Goal: Task Accomplishment & Management: Use online tool/utility

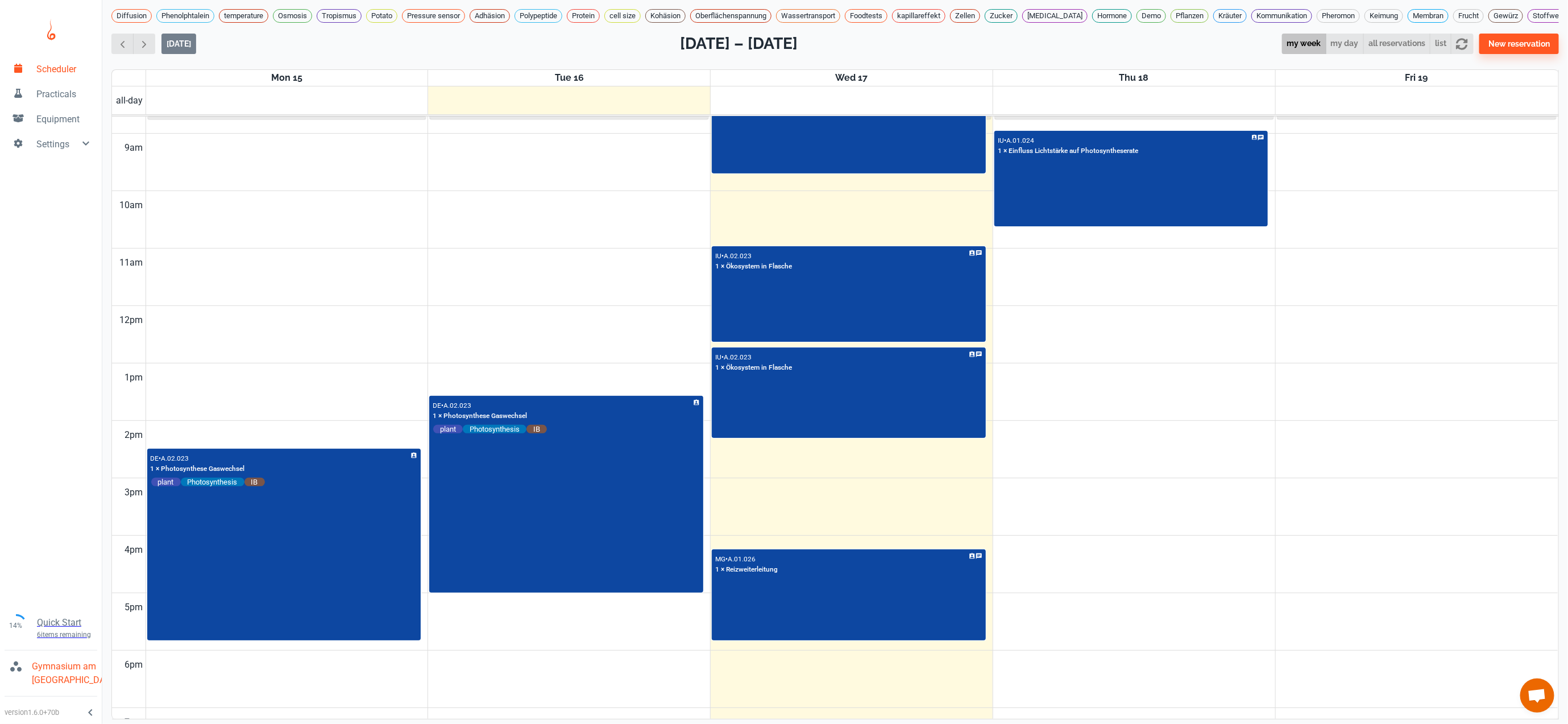
scroll to position [152, 0]
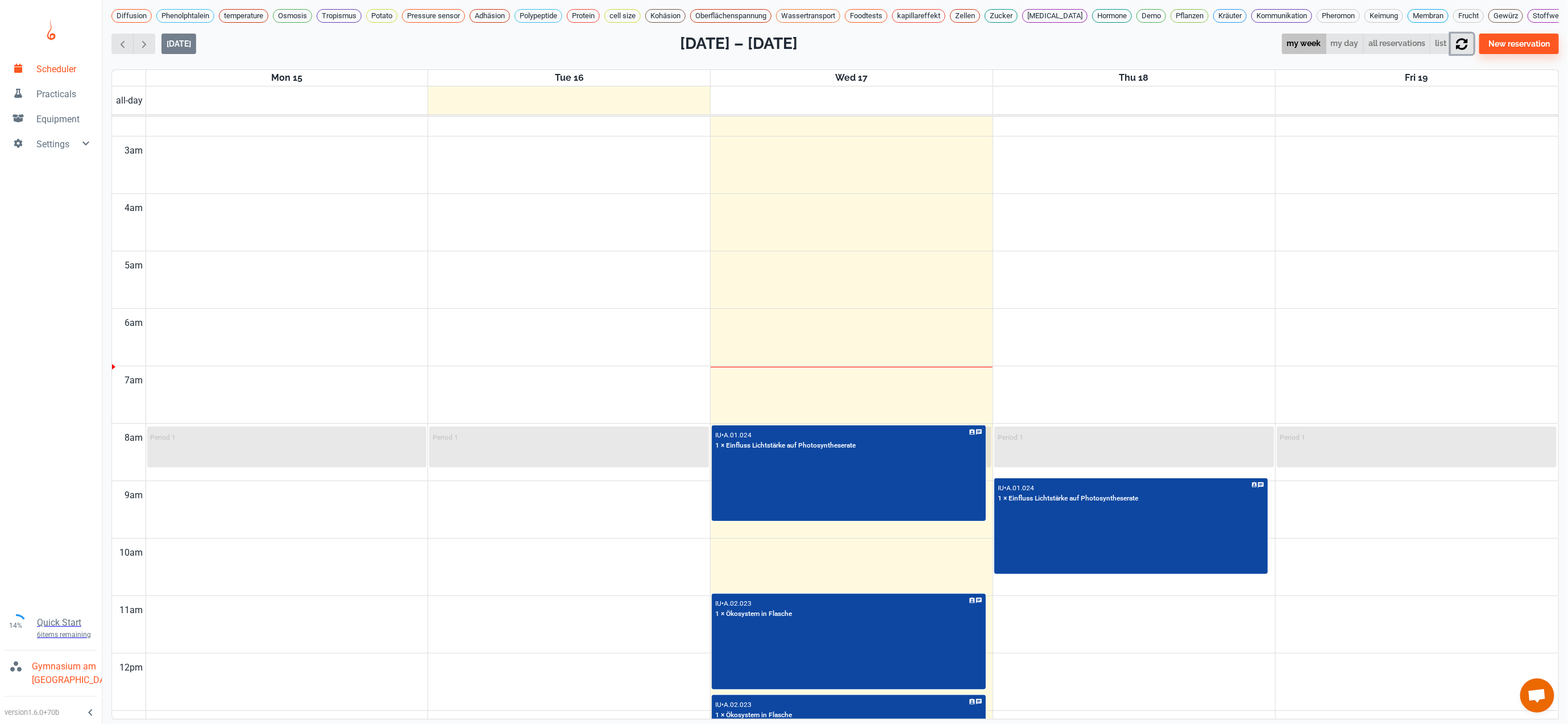
click at [1468, 50] on icon "button" at bounding box center [1462, 44] width 12 height 12
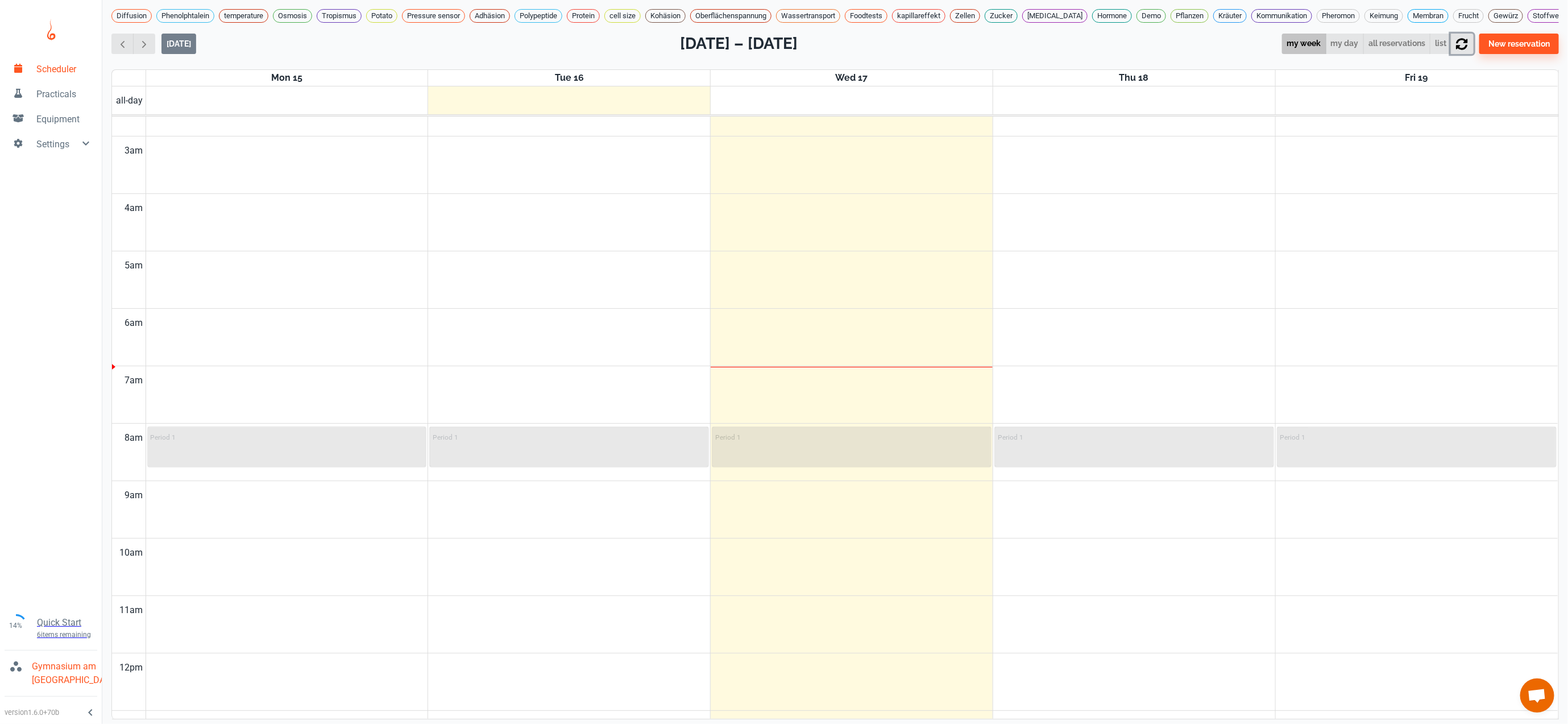
click at [1468, 50] on icon "button" at bounding box center [1461, 44] width 12 height 12
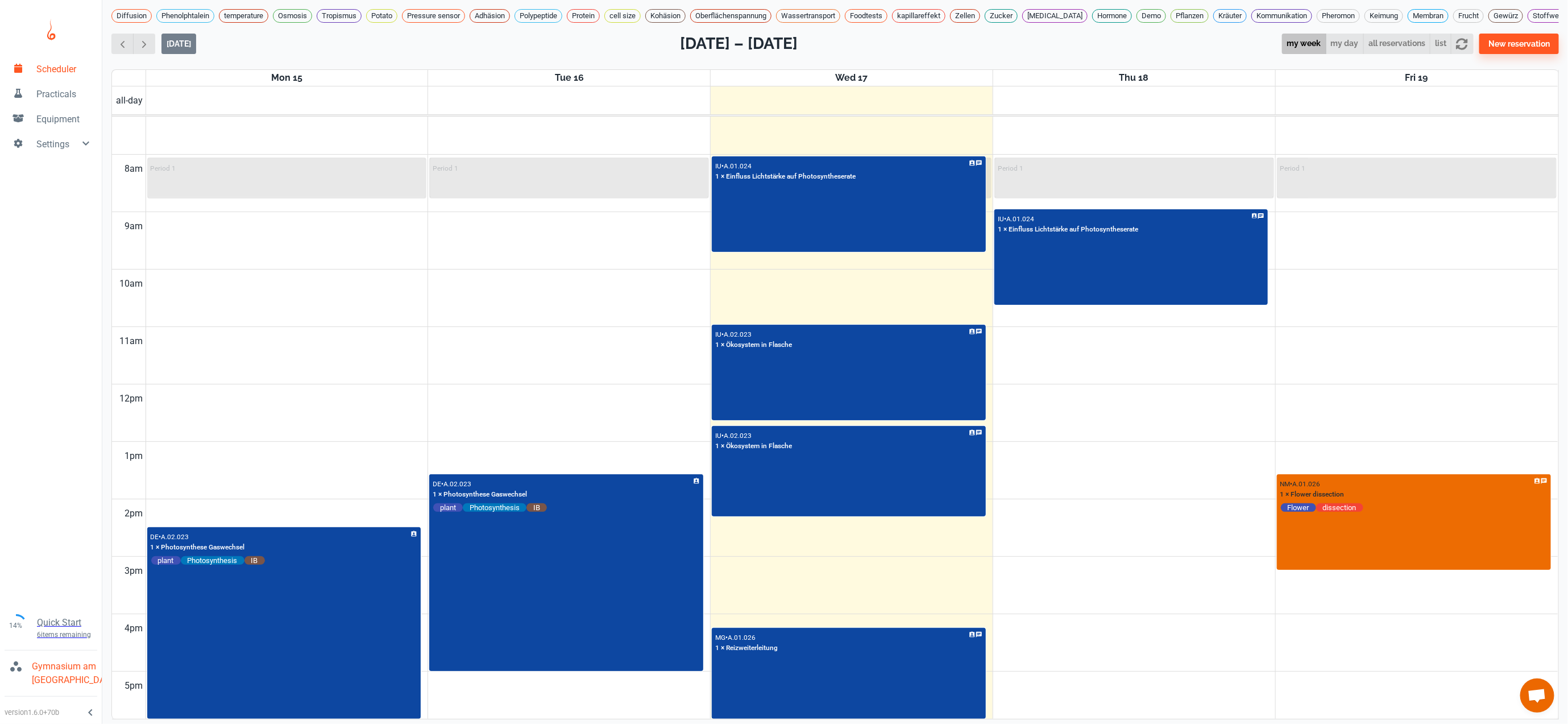
scroll to position [426, 0]
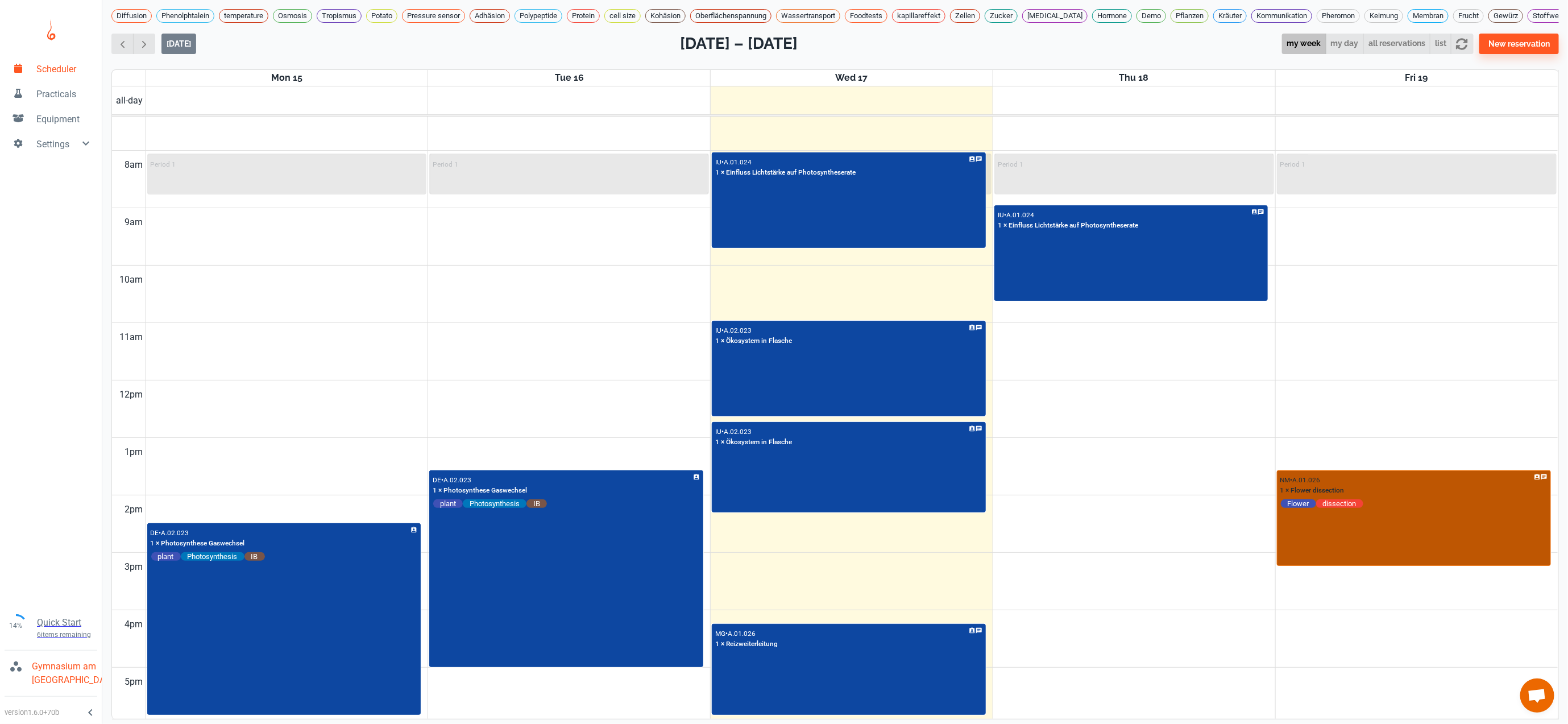
click at [1414, 551] on div "NM • A.01.026 1 × Flower dissection Flower dissection" at bounding box center [1413, 518] width 272 height 94
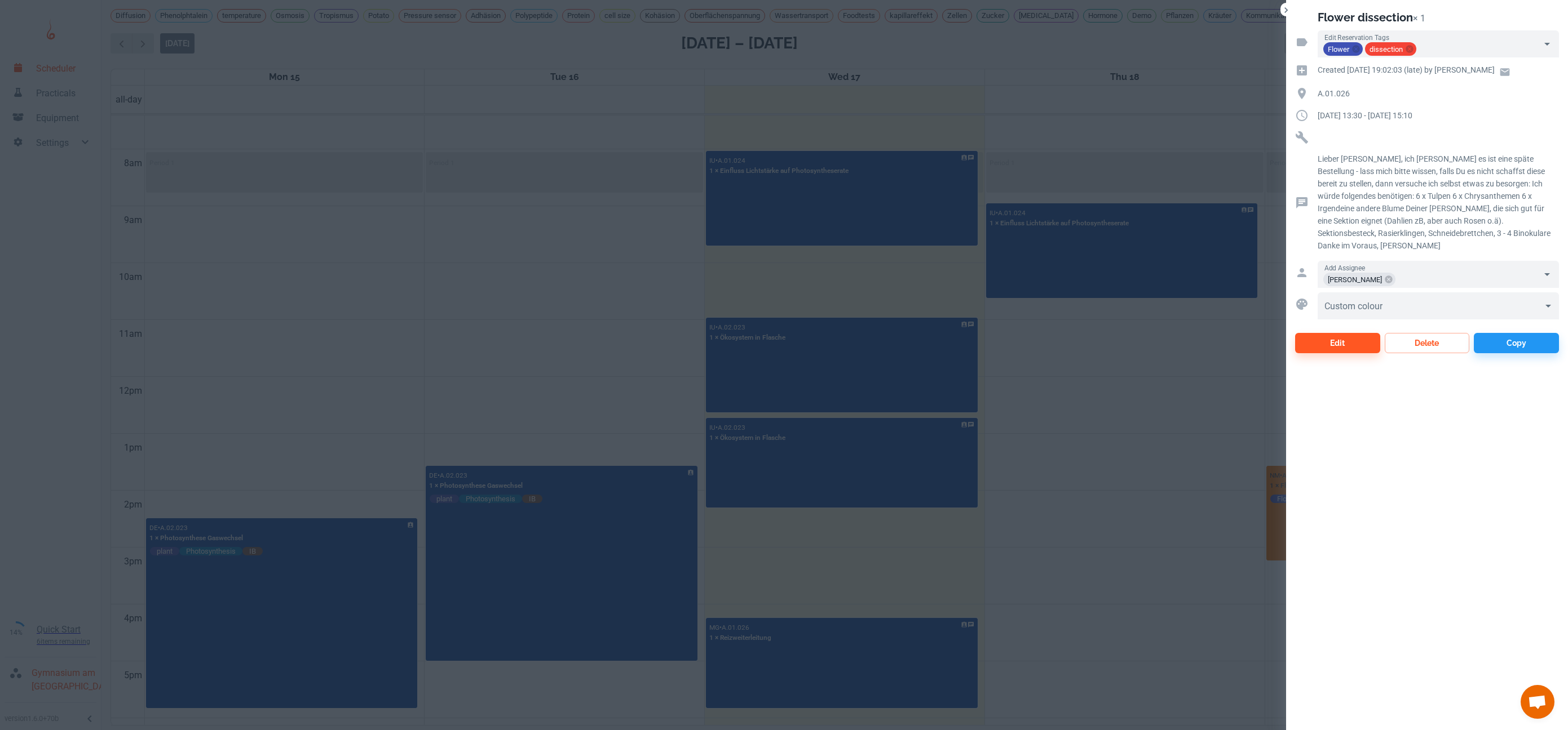
drag, startPoint x: 509, startPoint y: 319, endPoint x: 539, endPoint y: 325, distance: 30.6
click at [511, 319] on div at bounding box center [784, 365] width 1568 height 730
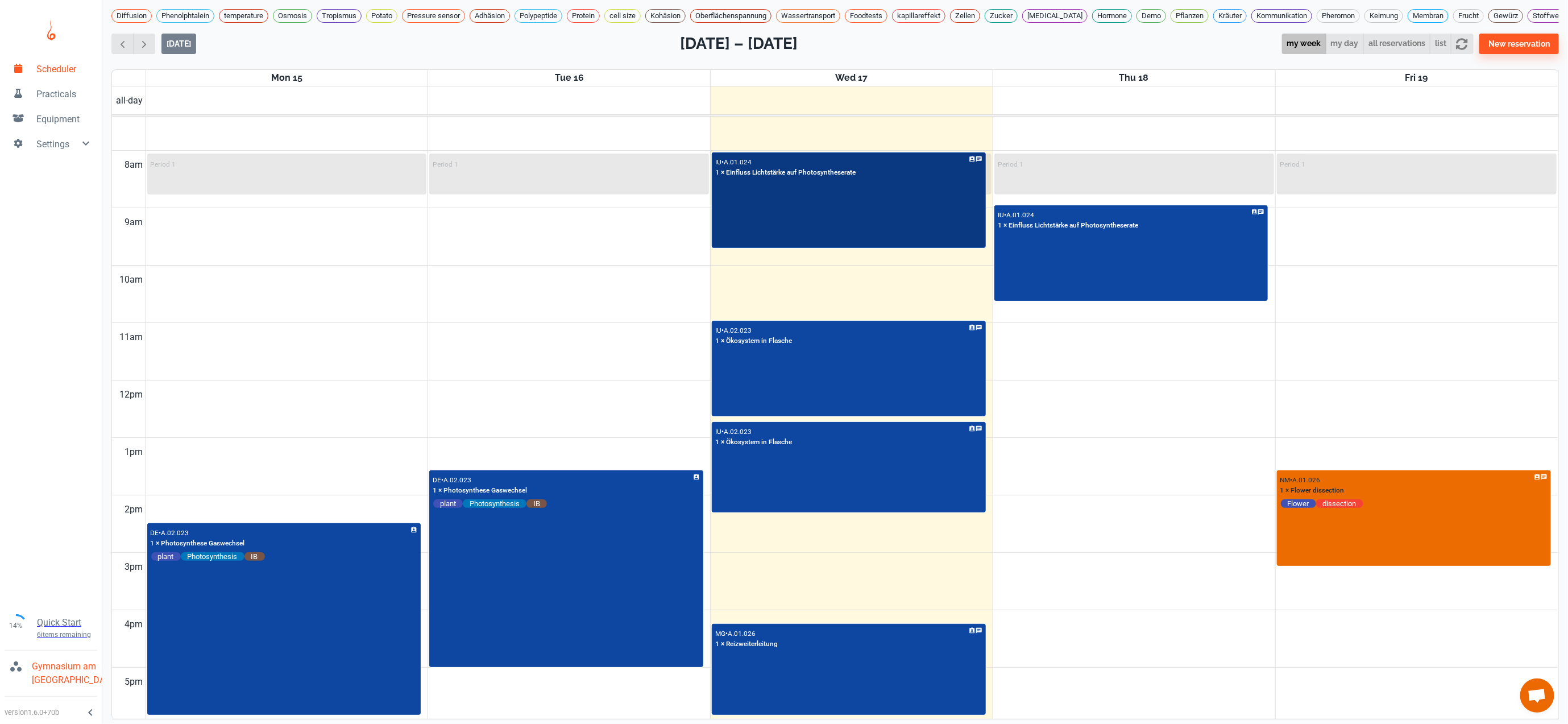
click at [776, 226] on div "IU • A.01.024 1 × Einfluss Lichtstärke auf Photosyntheserate" at bounding box center [849, 200] width 271 height 94
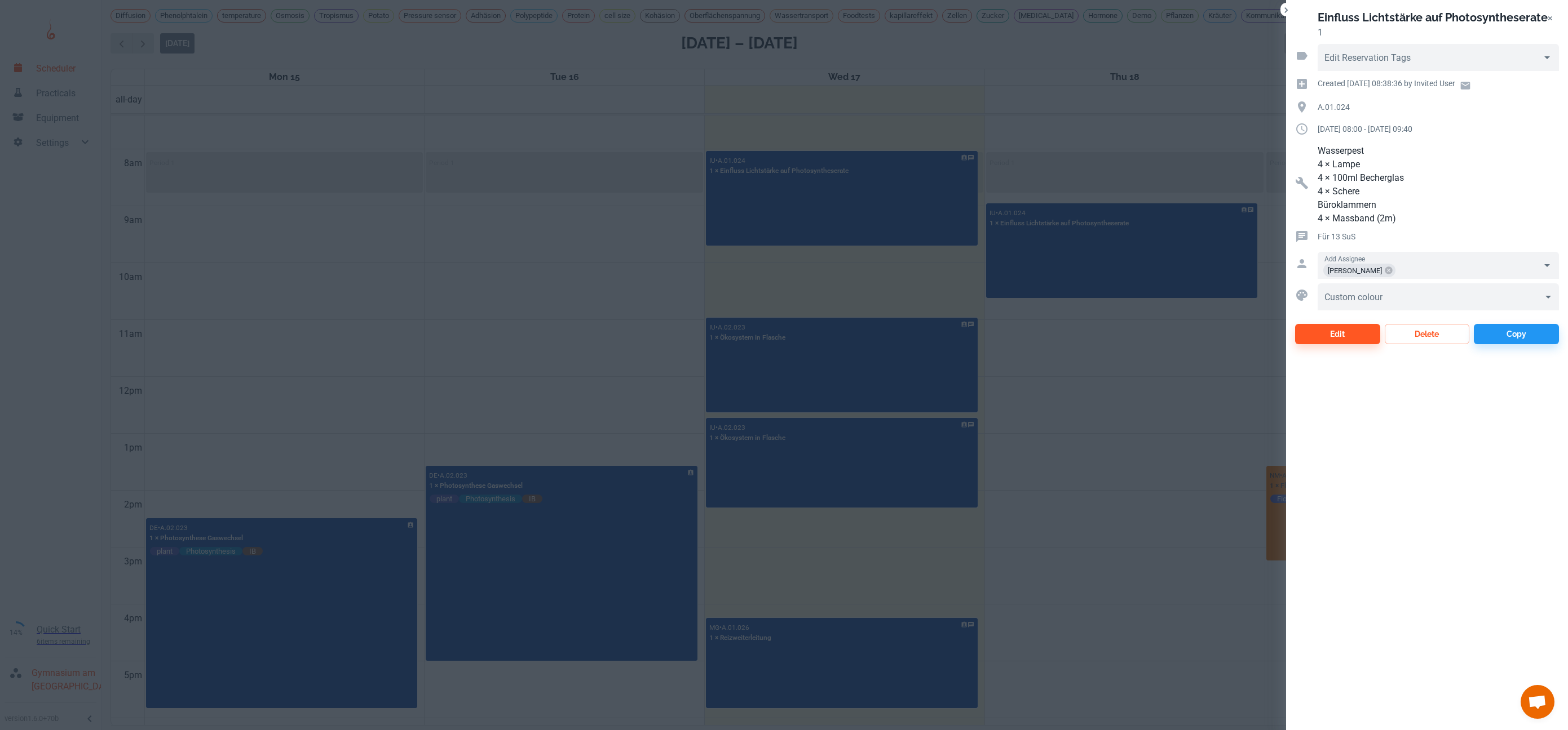
click at [1085, 487] on div at bounding box center [784, 365] width 1568 height 730
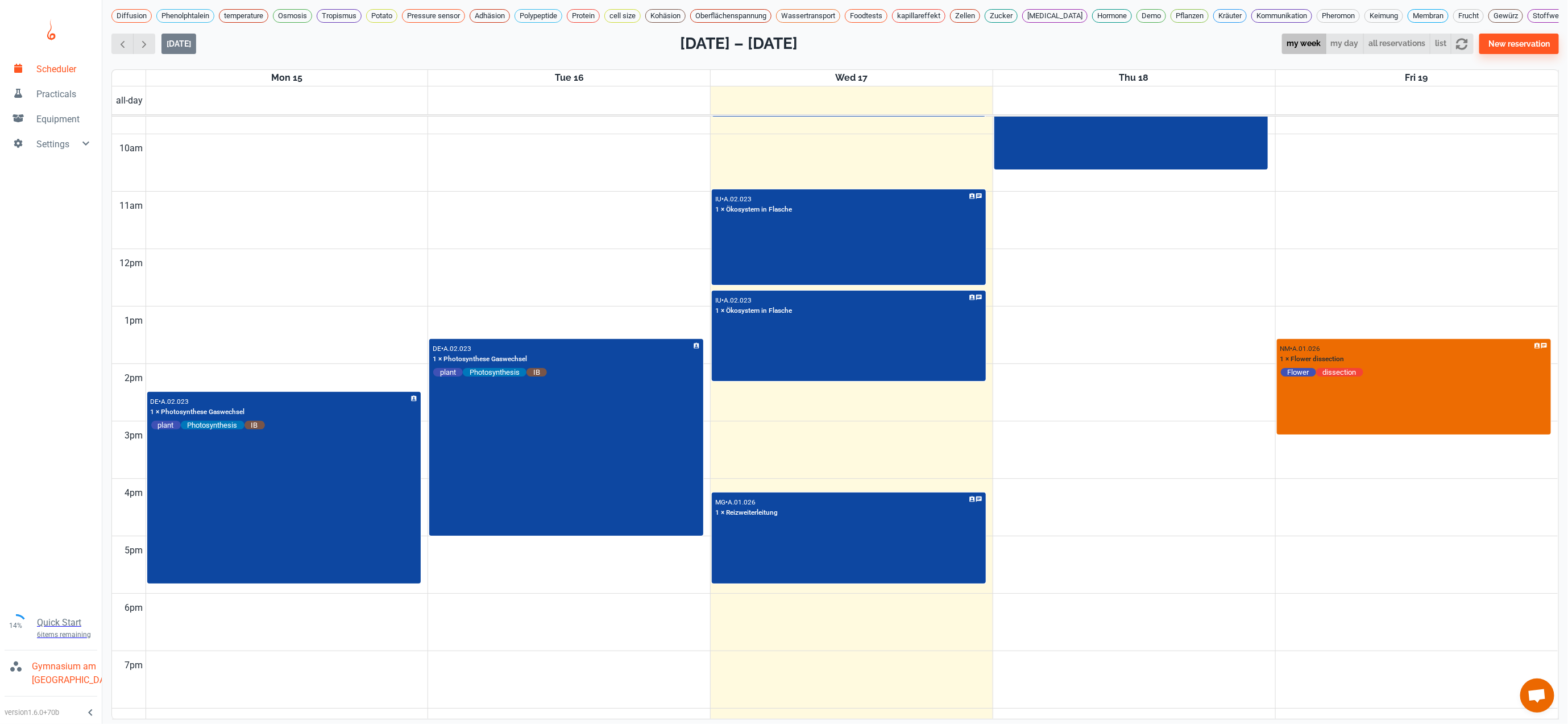
scroll to position [744, 0]
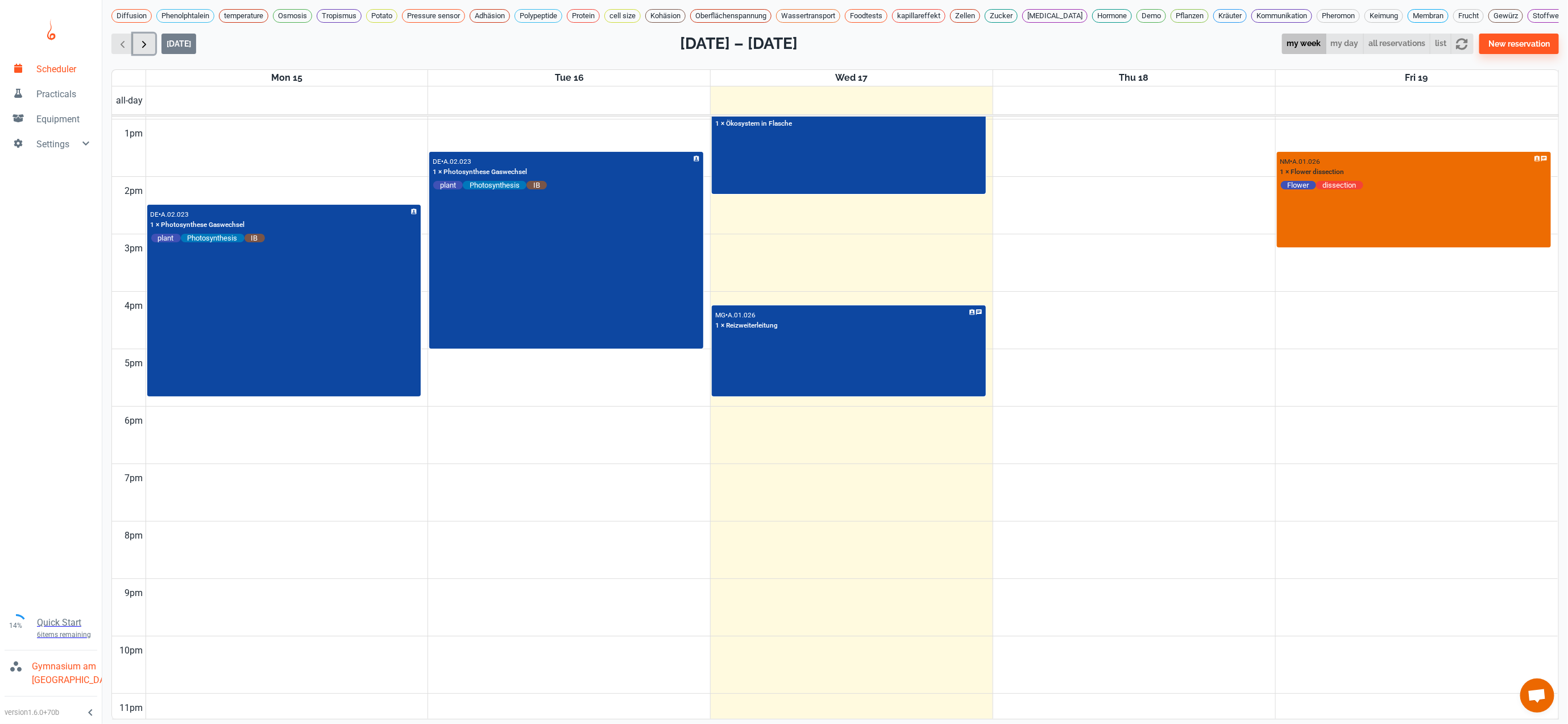
click at [136, 55] on button "button" at bounding box center [144, 44] width 22 height 21
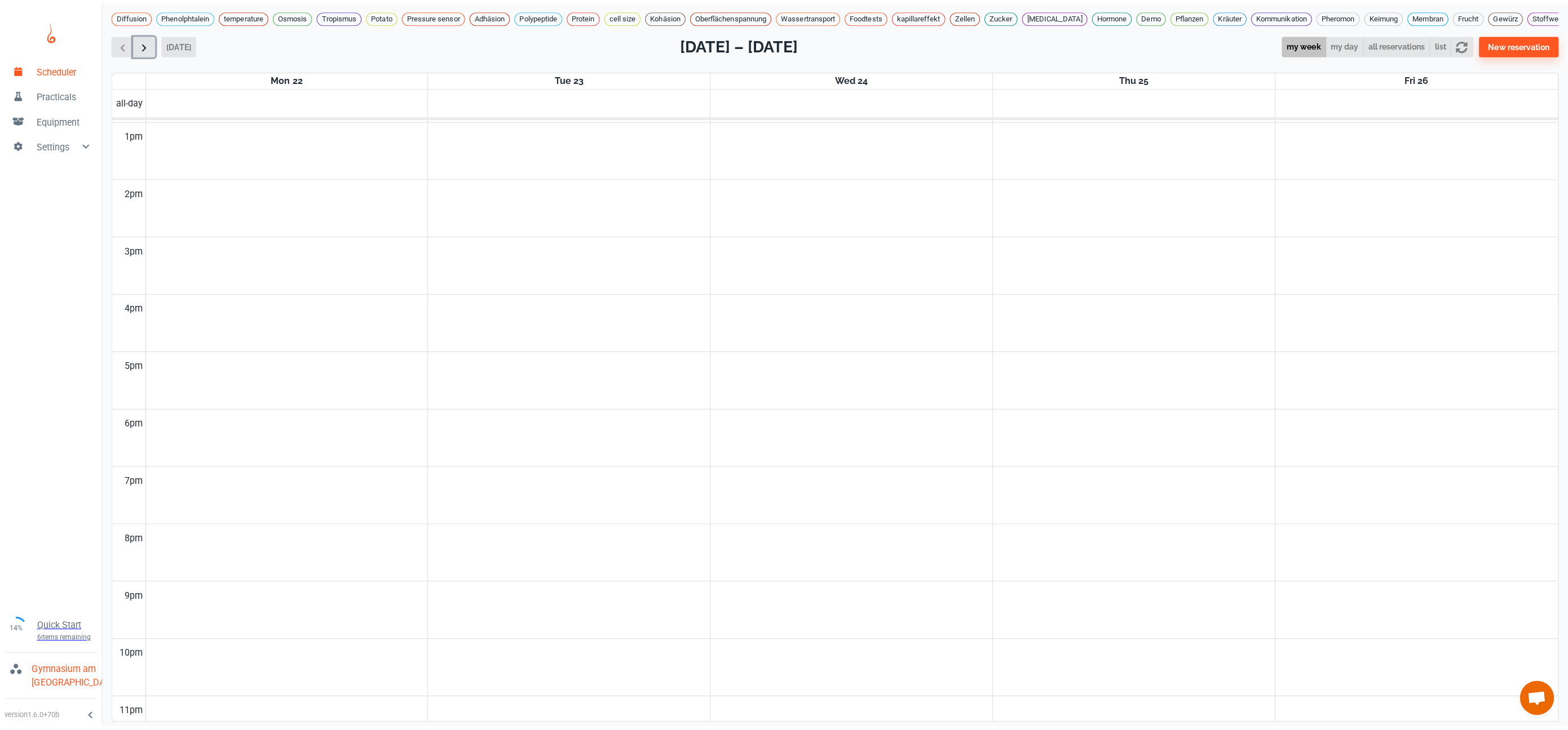
scroll to position [458, 0]
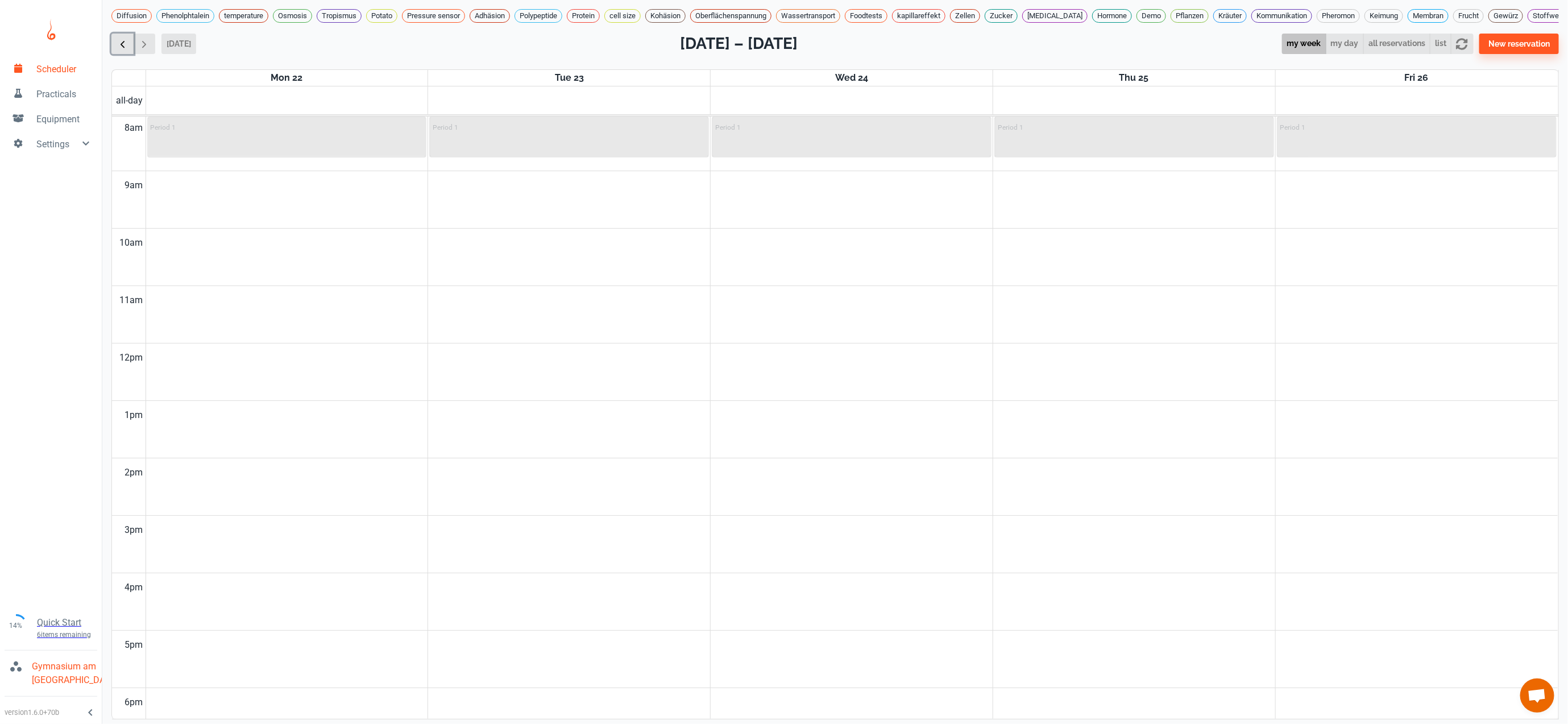
click at [127, 50] on span "button" at bounding box center [122, 44] width 12 height 12
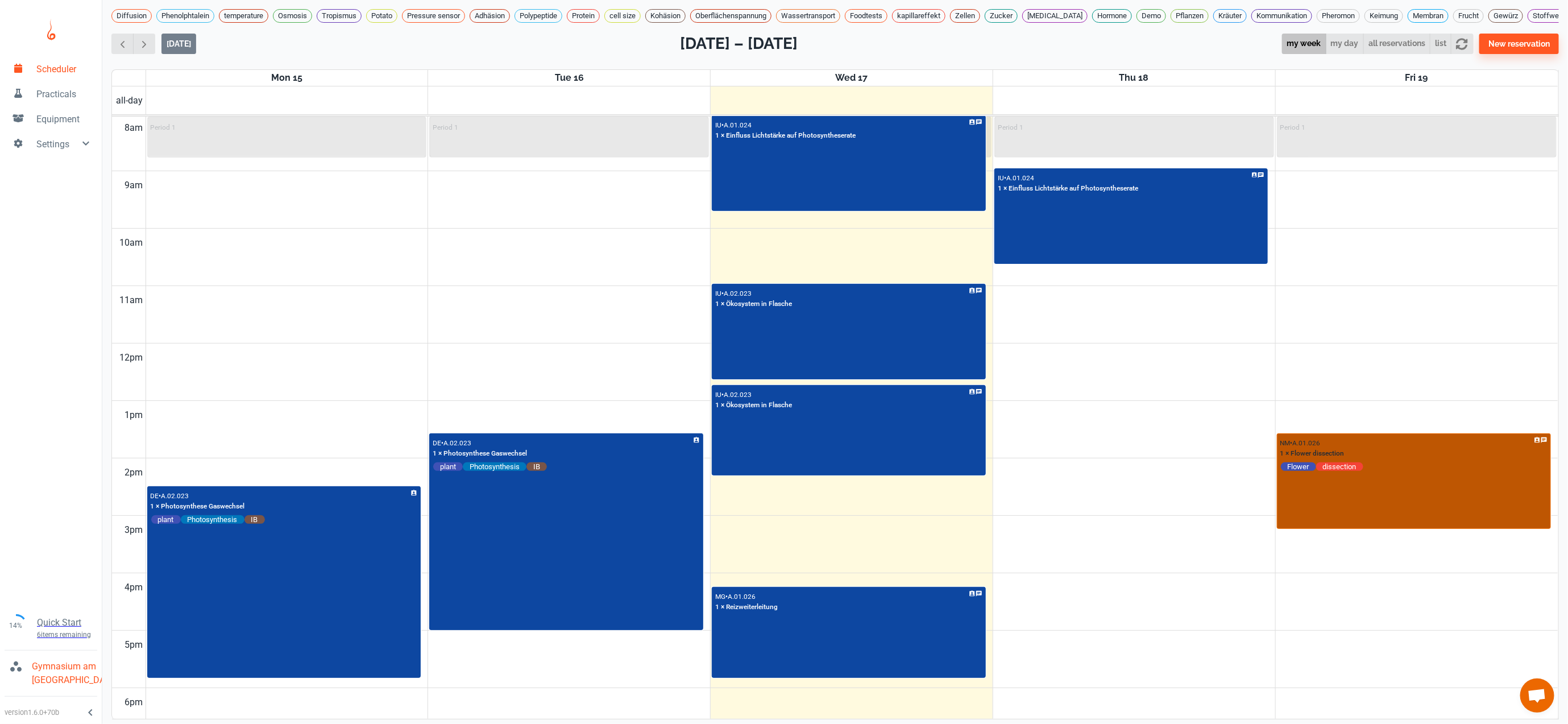
click at [1402, 516] on div "NM • A.01.026 1 × Flower dissection Flower dissection" at bounding box center [1413, 481] width 272 height 94
